Goal: Transaction & Acquisition: Subscribe to service/newsletter

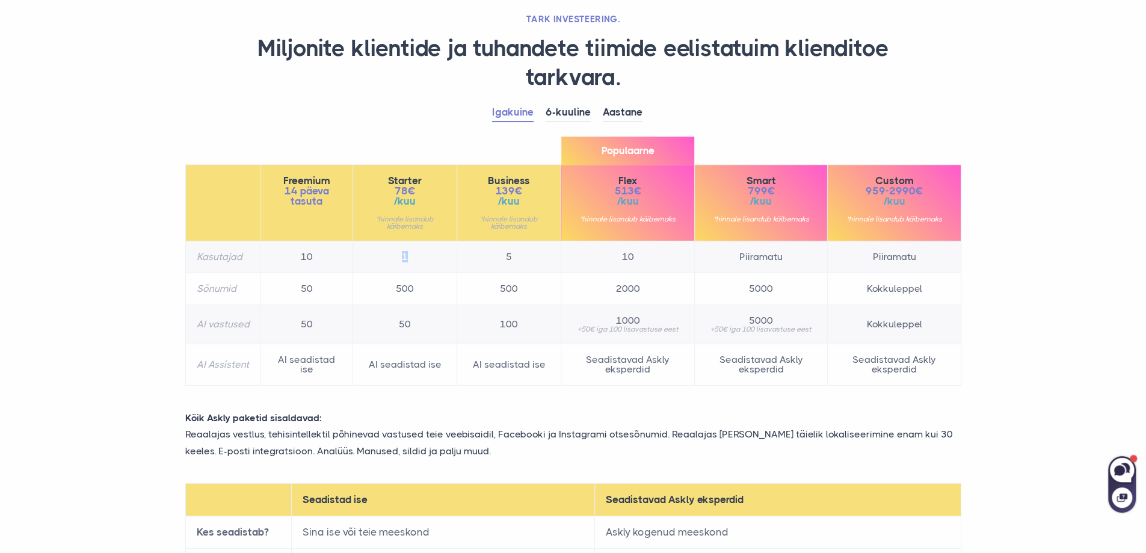
drag, startPoint x: 398, startPoint y: 257, endPoint x: 431, endPoint y: 262, distance: 32.9
click at [421, 261] on td "1" at bounding box center [405, 257] width 104 height 32
click at [402, 286] on td "500" at bounding box center [405, 289] width 104 height 32
click at [403, 326] on td "50" at bounding box center [405, 324] width 104 height 39
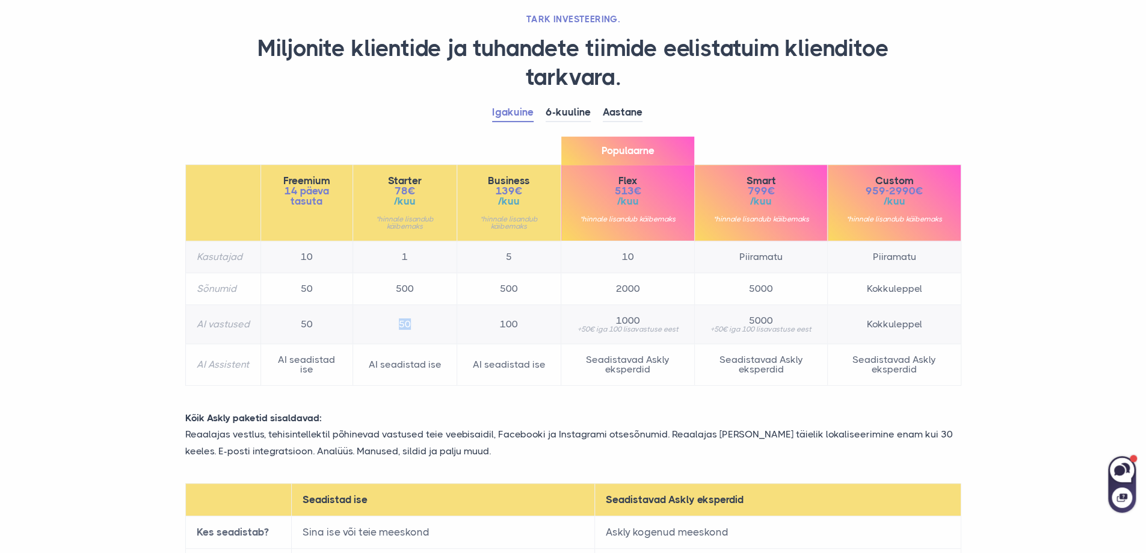
click at [403, 326] on td "50" at bounding box center [405, 324] width 104 height 39
click at [413, 366] on td "AI seadistad ise" at bounding box center [405, 365] width 104 height 42
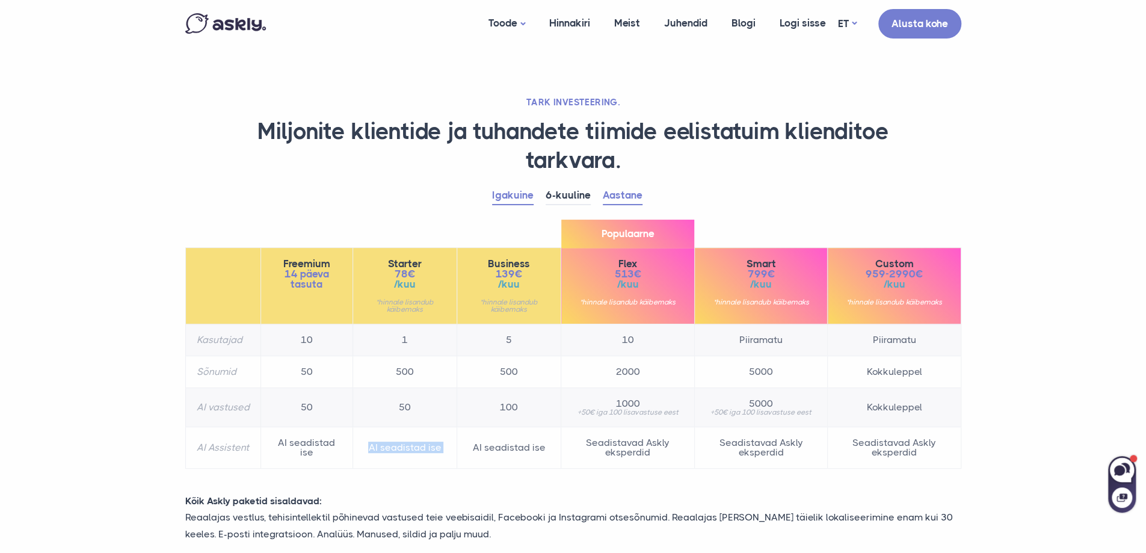
click at [622, 194] on link "Aastane" at bounding box center [623, 196] width 40 height 19
click at [563, 194] on link "6-kuuline" at bounding box center [568, 196] width 45 height 19
click at [514, 195] on link "Igakuine" at bounding box center [513, 196] width 42 height 19
click at [558, 193] on link "6-kuuline" at bounding box center [568, 196] width 45 height 19
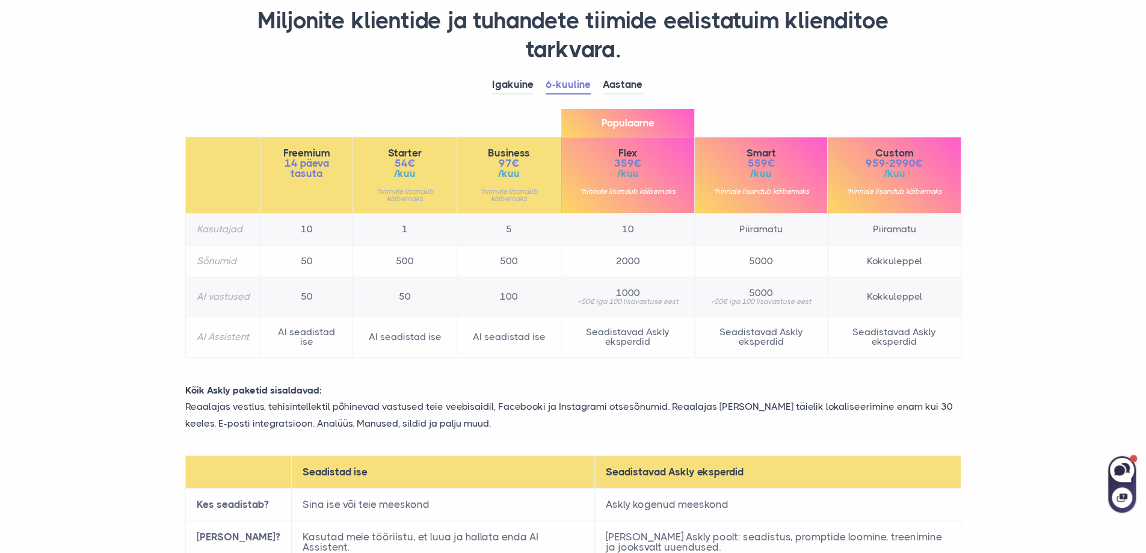
scroll to position [120, 0]
